Goal: Participate in discussion: Engage in conversation with other users on a specific topic

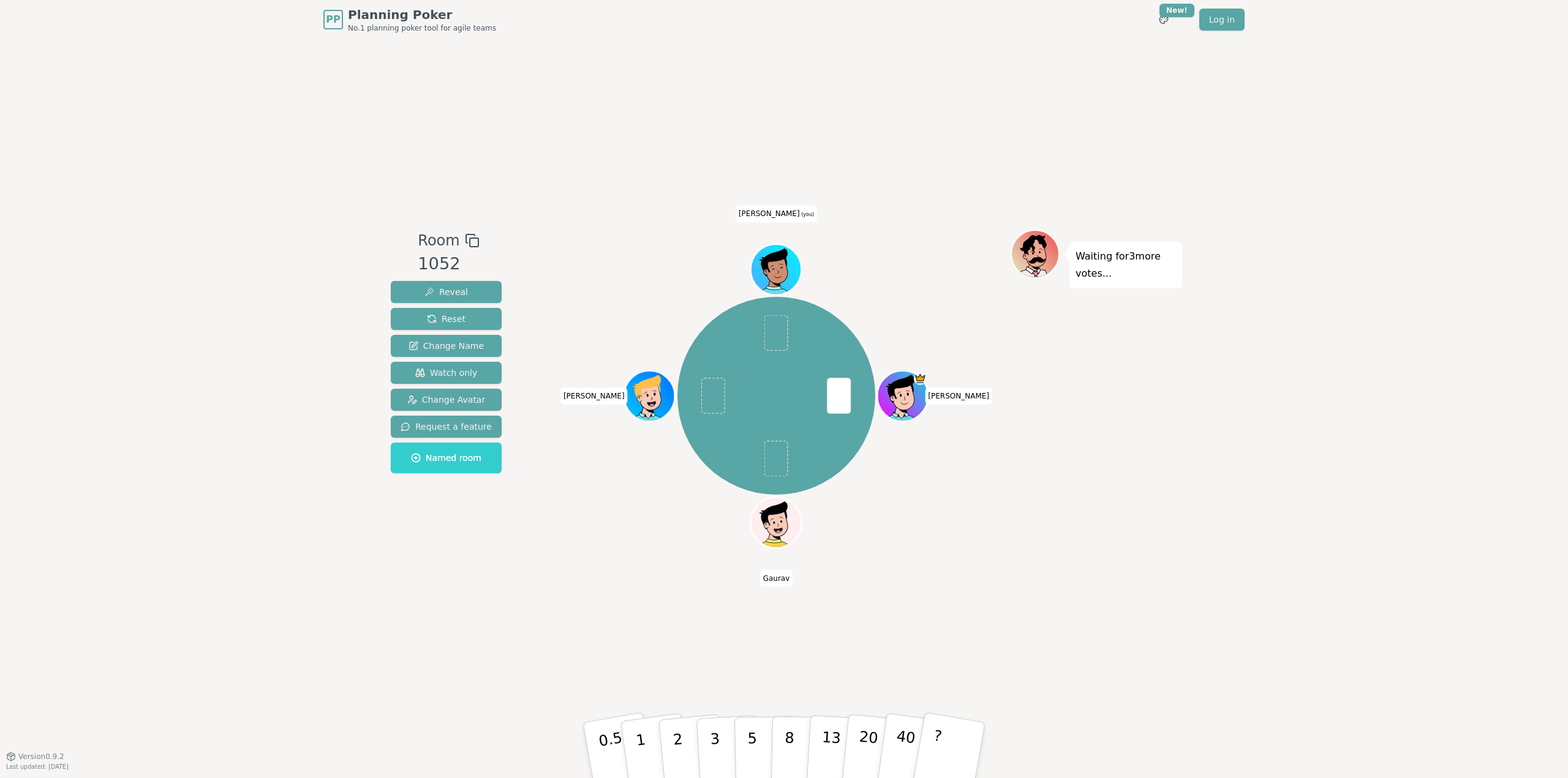
click at [1017, 427] on div "Waiting for 3 more votes..." at bounding box center [1096, 397] width 172 height 337
click at [360, 600] on div "PP Planning Poker No.1 planning poker tool for agile teams Toggle theme New! Lo…" at bounding box center [784, 389] width 1568 height 778
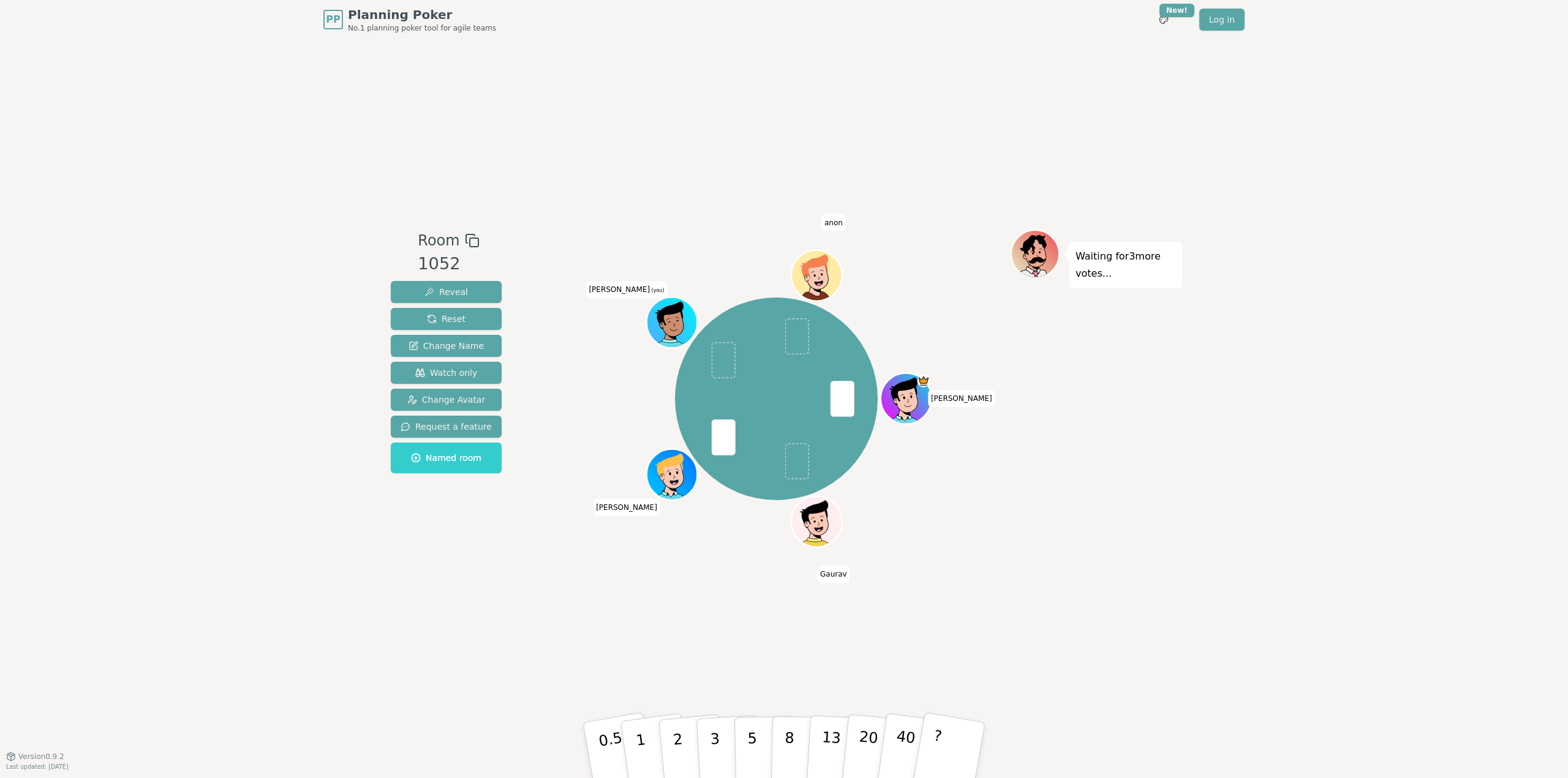
click at [563, 587] on div "Room 1052 Reveal Reset Change Name Watch only Change Avatar Request a feature N…" at bounding box center [784, 397] width 796 height 717
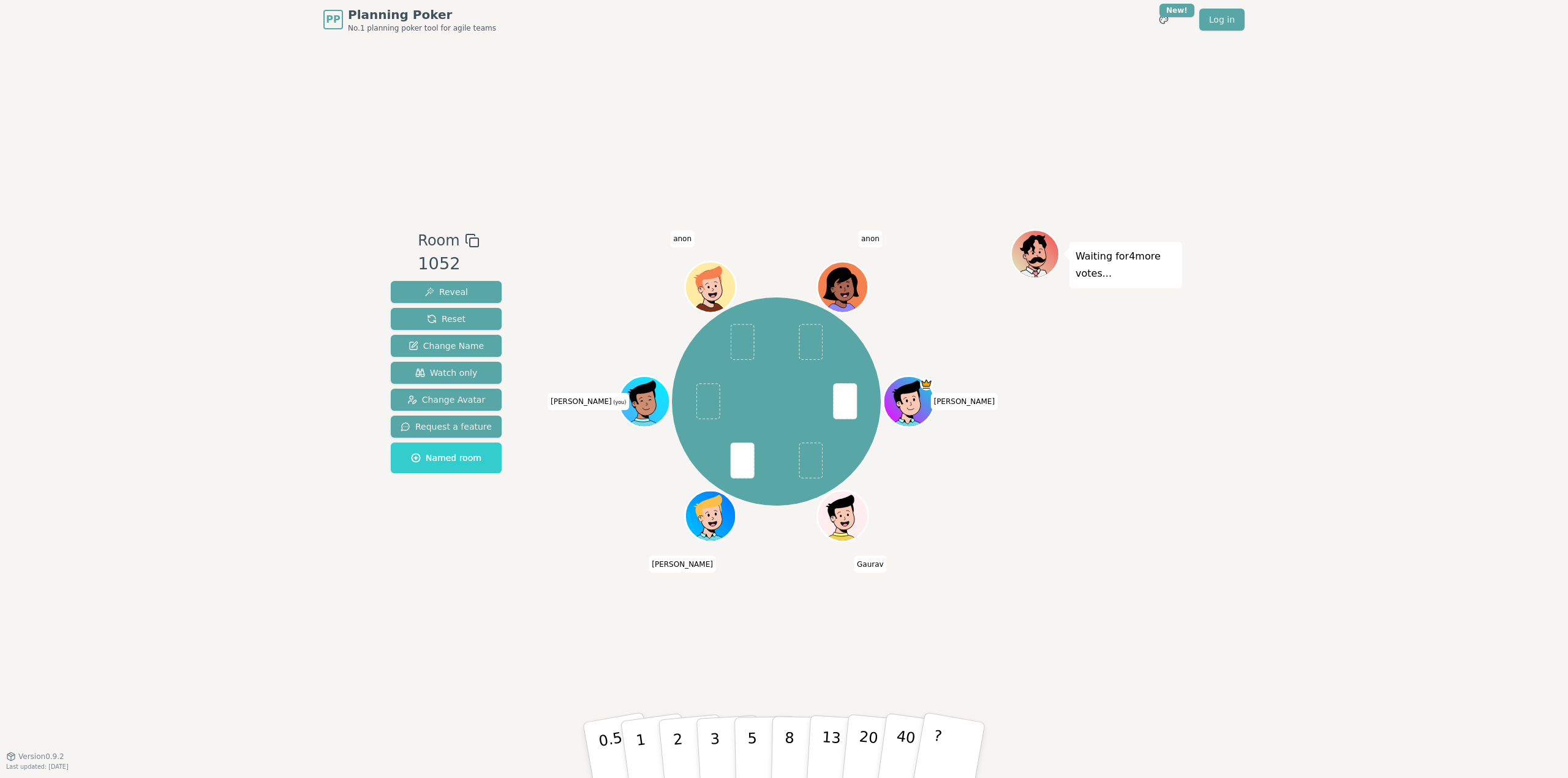
drag, startPoint x: 681, startPoint y: 737, endPoint x: 784, endPoint y: 675, distance: 120.2
click at [784, 675] on div "Room 1052 Reveal Reset Change Name Watch only Change Avatar Request a feature N…" at bounding box center [784, 397] width 796 height 717
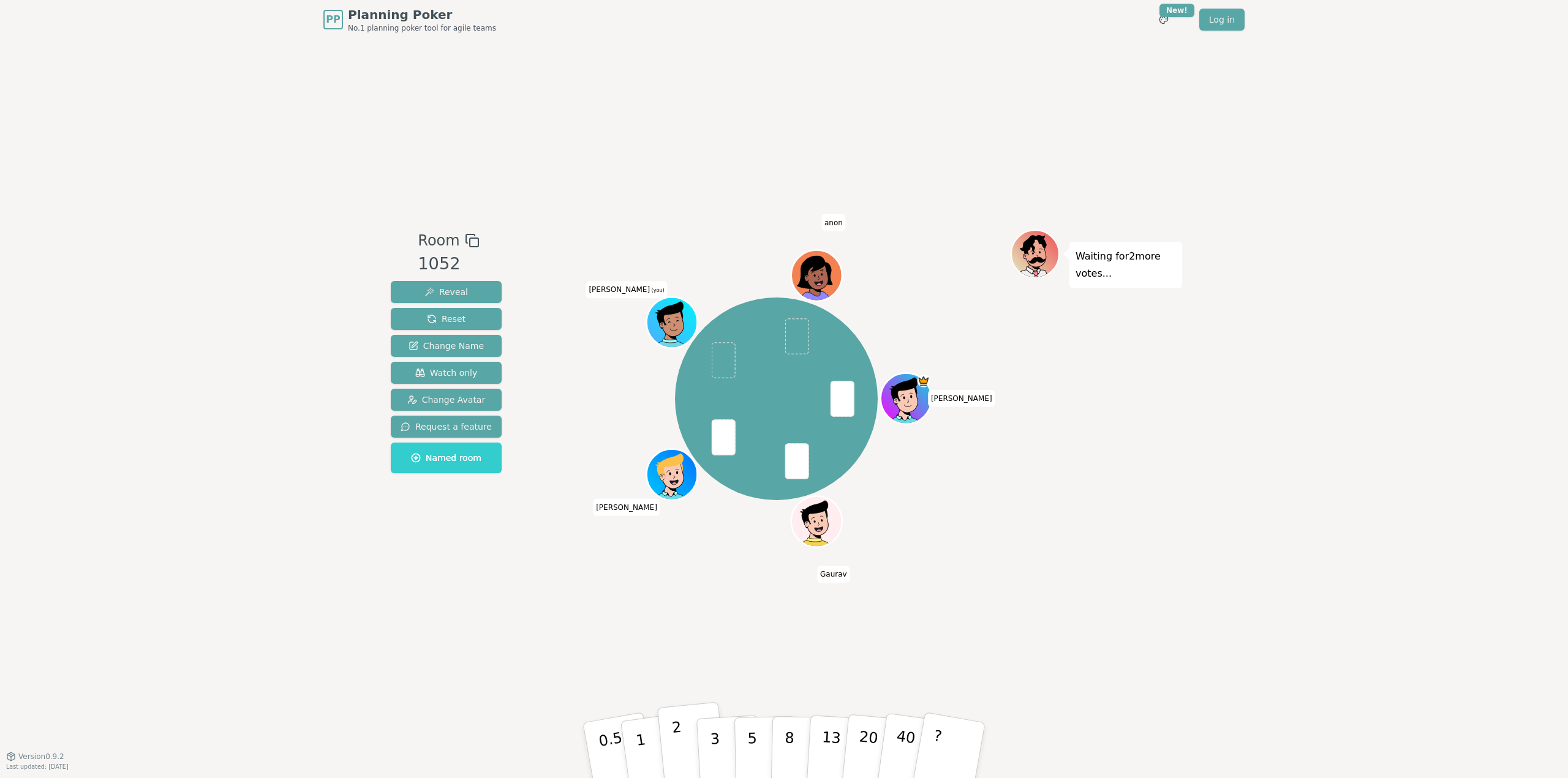
click at [686, 739] on button "2" at bounding box center [692, 750] width 70 height 97
click at [389, 578] on div "Room 1052 Reveal Reset Change Name Watch only Change Avatar Request a feature N…" at bounding box center [784, 397] width 796 height 717
drag, startPoint x: 1147, startPoint y: 577, endPoint x: 1181, endPoint y: 628, distance: 61.3
click at [1154, 586] on div "Room 1052 Reveal Reset Change Name Watch only Change Avatar Request a feature N…" at bounding box center [784, 397] width 796 height 717
click at [1182, 630] on div "PP Planning Poker No.1 planning poker tool for agile teams Toggle theme New! Lo…" at bounding box center [784, 389] width 1568 height 778
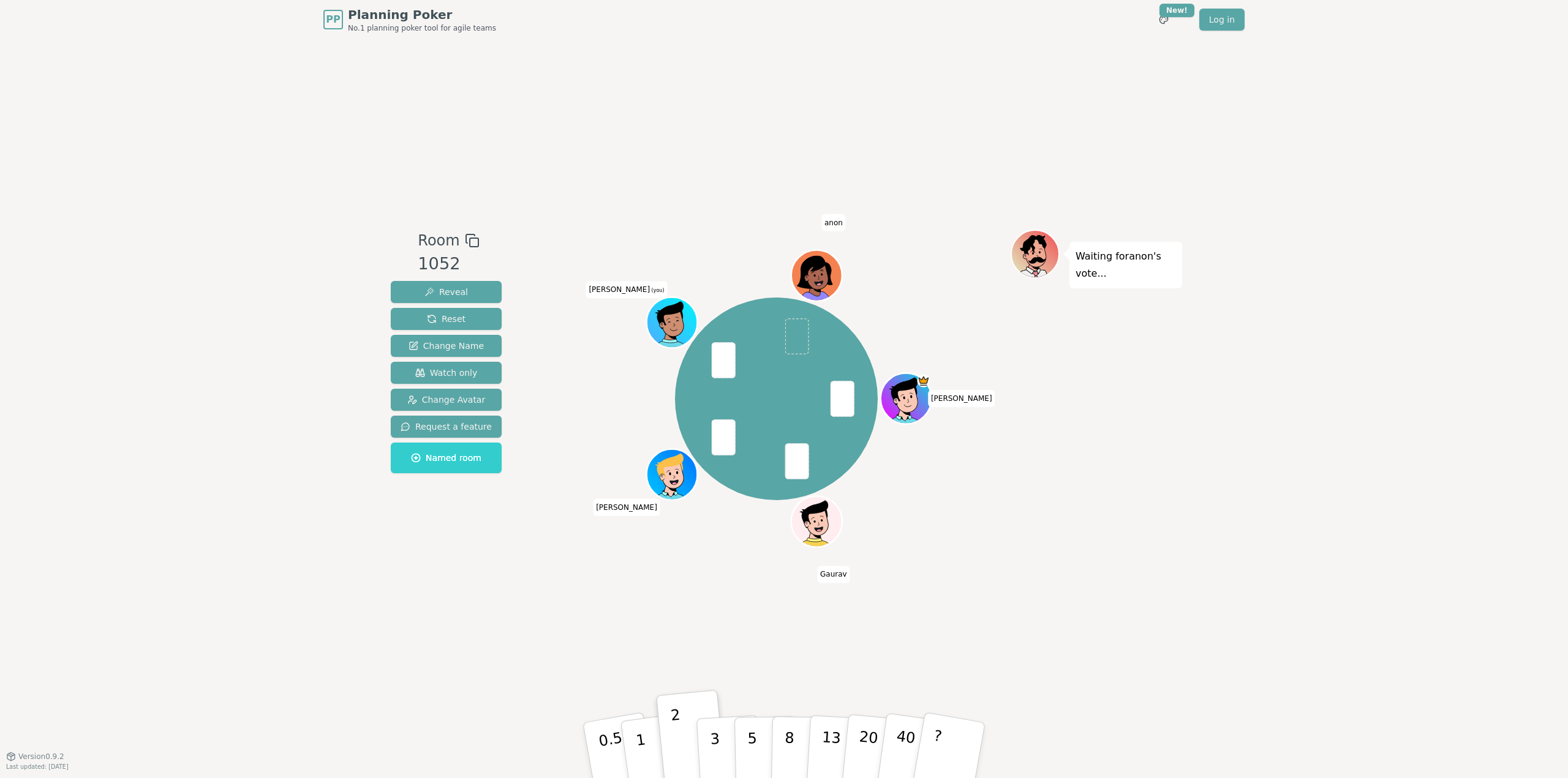
click at [436, 639] on div "Room 1052 Reveal Reset Change Name Watch only Change Avatar Request a feature N…" at bounding box center [784, 397] width 796 height 717
click at [1329, 481] on div "PP Planning Poker No.1 planning poker tool for agile teams Toggle theme New! Lo…" at bounding box center [784, 389] width 1568 height 778
click at [683, 753] on button "2" at bounding box center [692, 750] width 70 height 97
